Goal: Task Accomplishment & Management: Manage account settings

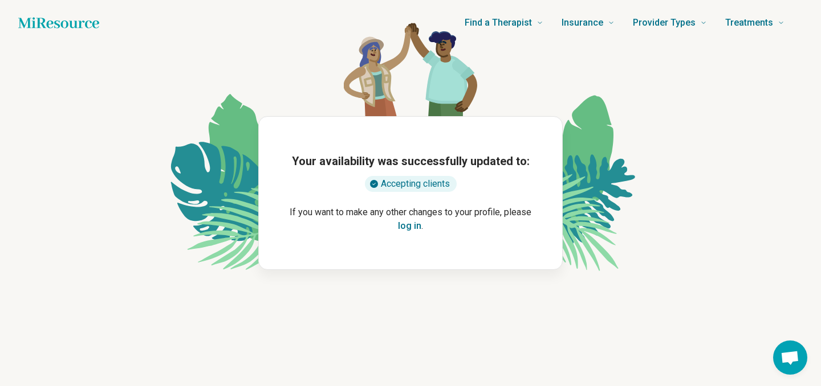
click at [404, 225] on button "log in" at bounding box center [409, 226] width 23 height 14
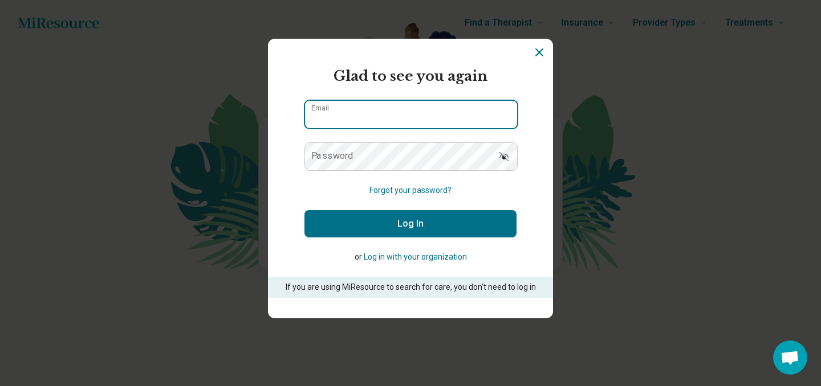
type input "**********"
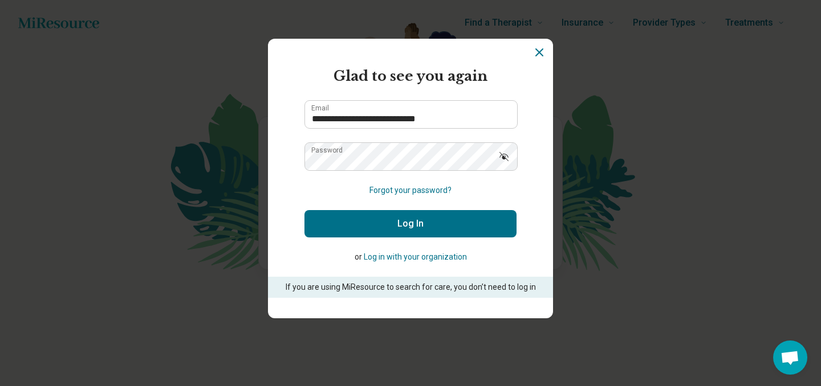
click at [400, 227] on button "Log In" at bounding box center [410, 223] width 212 height 27
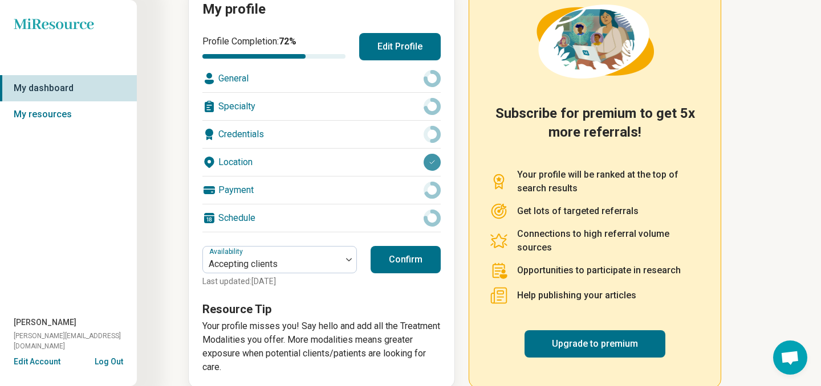
scroll to position [165, 0]
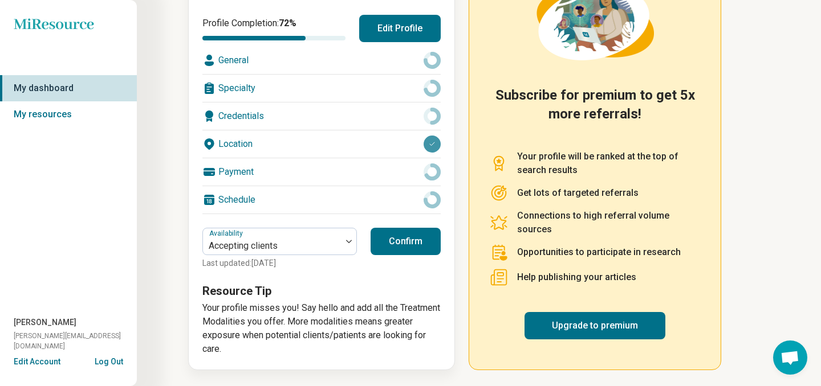
click at [369, 176] on div "Payment" at bounding box center [321, 171] width 238 height 27
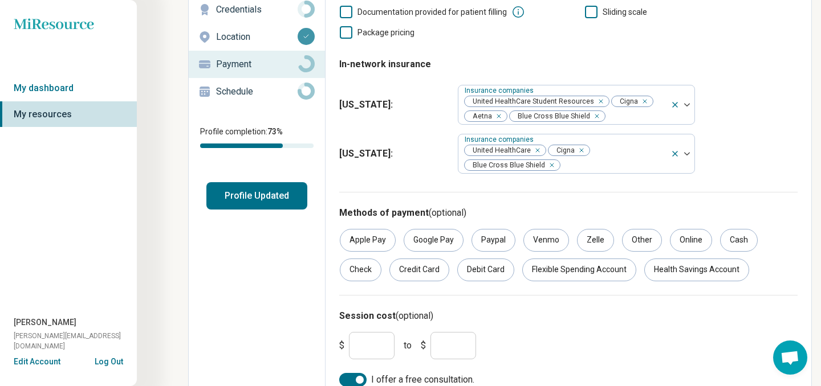
scroll to position [142, 0]
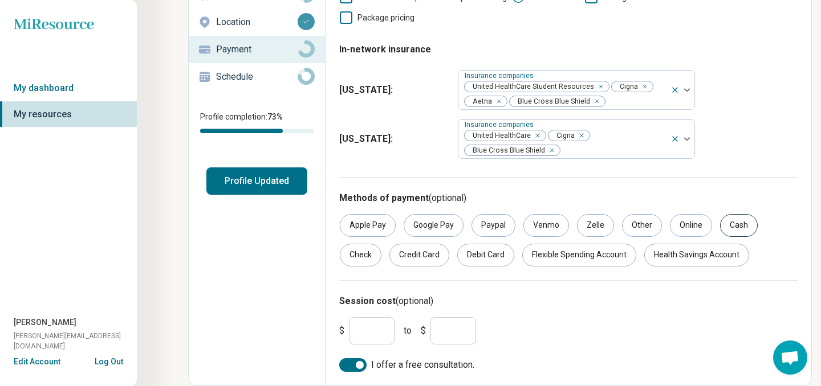
click at [725, 233] on div "Cash" at bounding box center [739, 225] width 38 height 23
click at [590, 262] on div "Flexible Spending Account" at bounding box center [579, 255] width 114 height 23
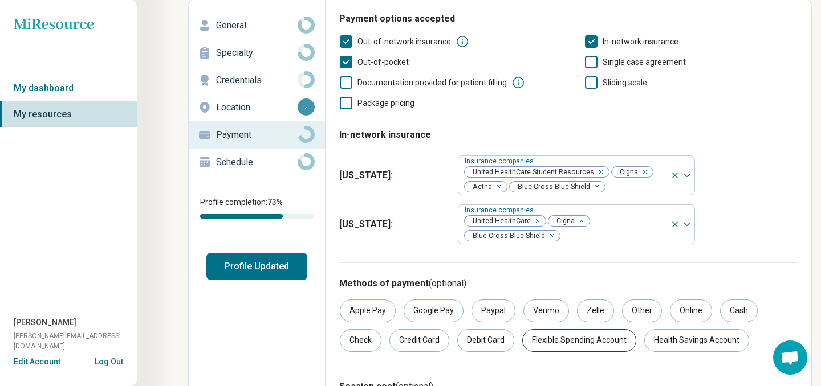
scroll to position [0, 0]
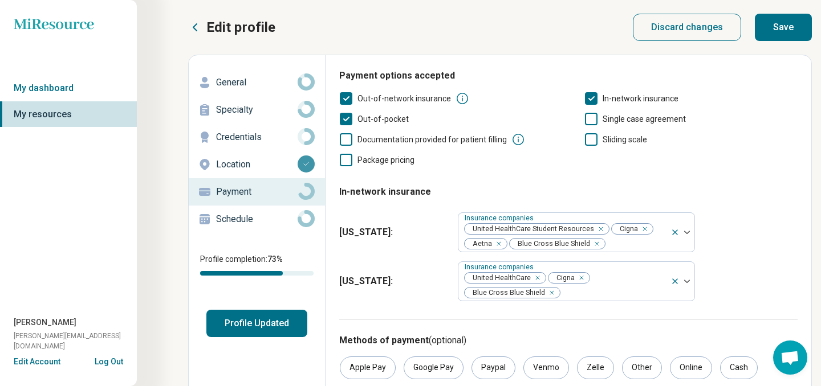
click at [770, 34] on button "Save" at bounding box center [783, 27] width 57 height 27
click at [258, 83] on p "General" at bounding box center [256, 83] width 81 height 14
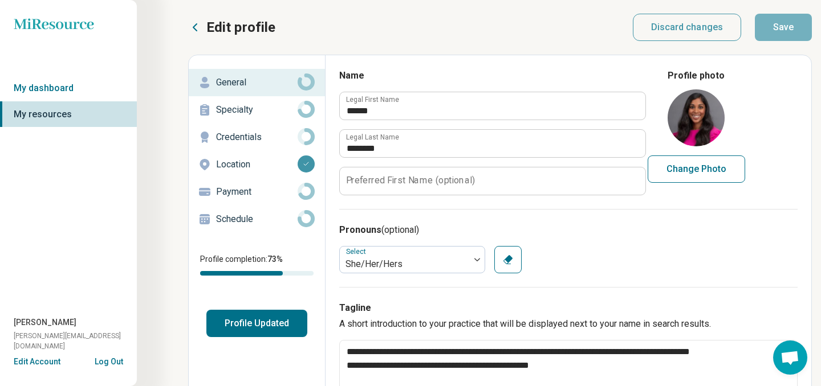
click at [251, 108] on p "Specialty" at bounding box center [256, 110] width 81 height 14
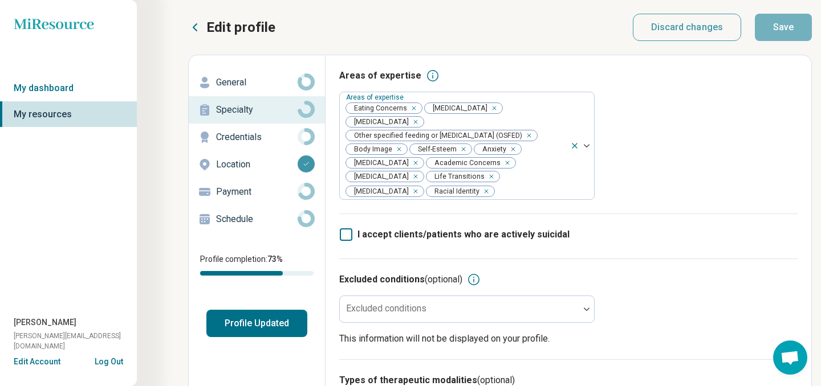
scroll to position [61, 0]
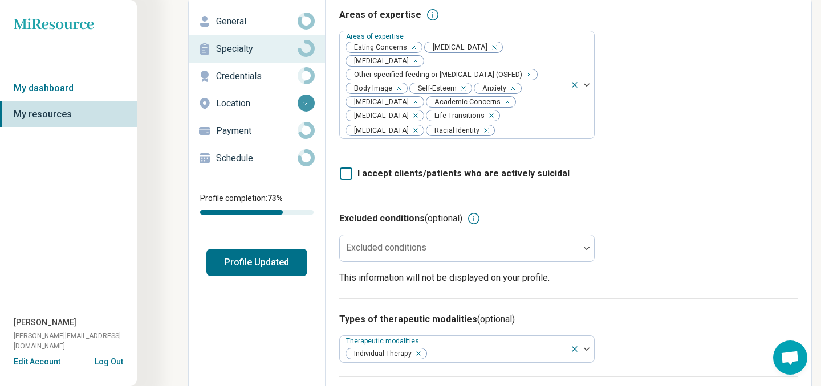
click at [262, 263] on button "Profile Updated" at bounding box center [256, 262] width 101 height 27
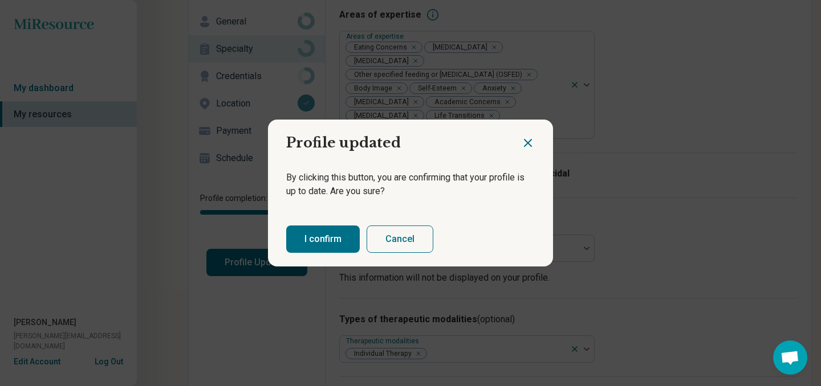
click at [307, 240] on button "I confirm" at bounding box center [323, 239] width 74 height 27
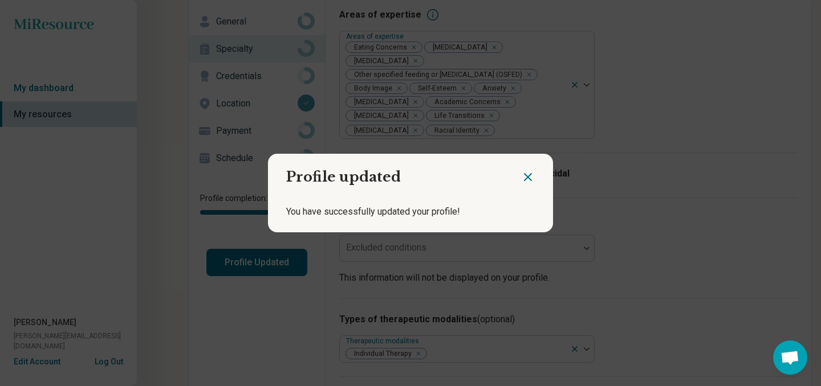
click at [530, 175] on icon "Close dialog" at bounding box center [527, 177] width 7 height 7
